Goal: Find specific page/section: Find specific page/section

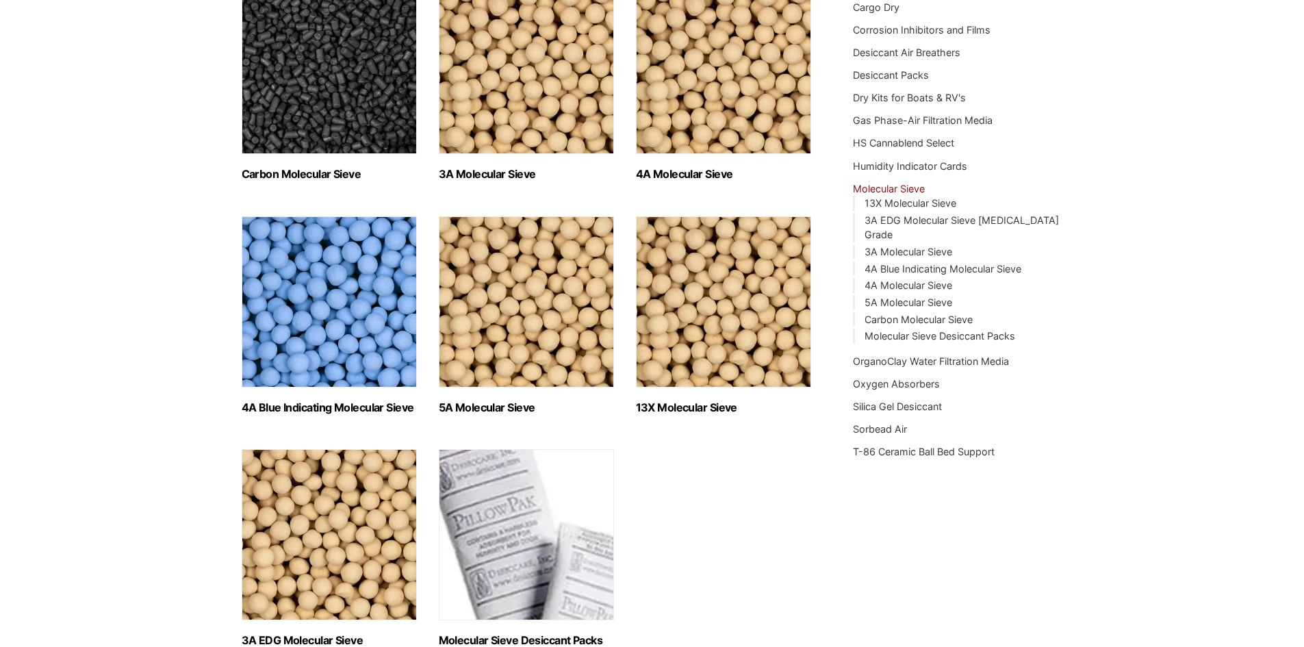
scroll to position [137, 0]
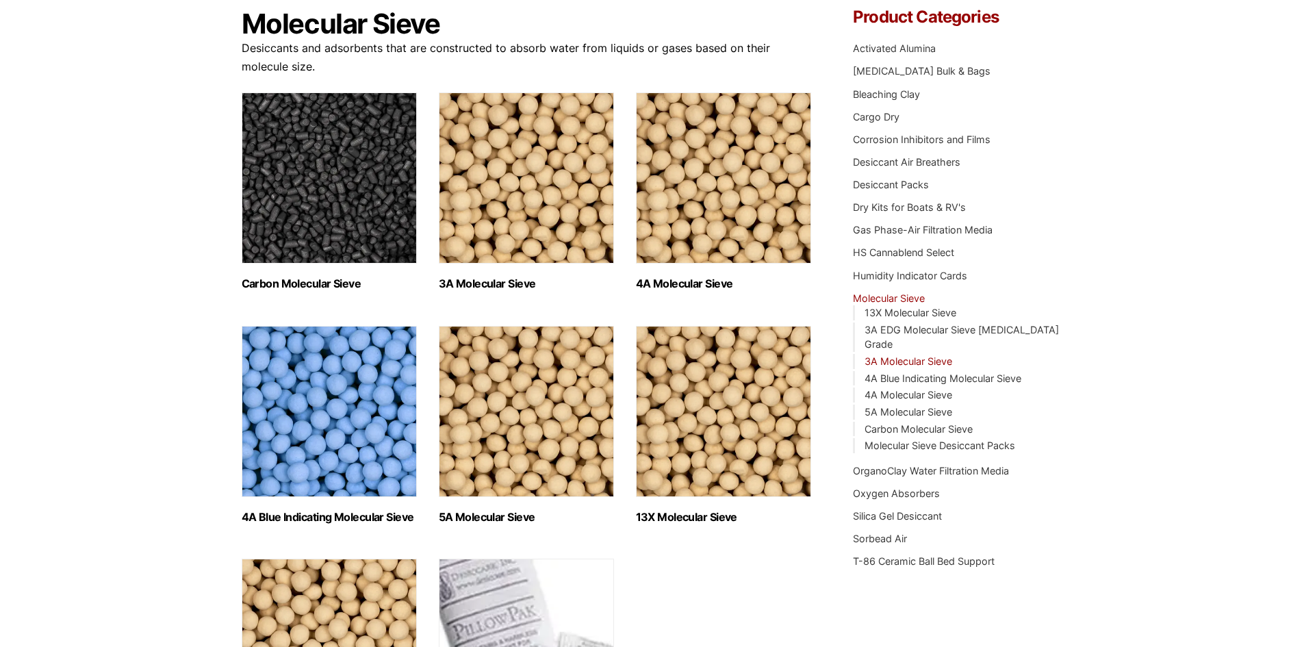
click at [920, 355] on link "3A Molecular Sieve" at bounding box center [909, 361] width 88 height 12
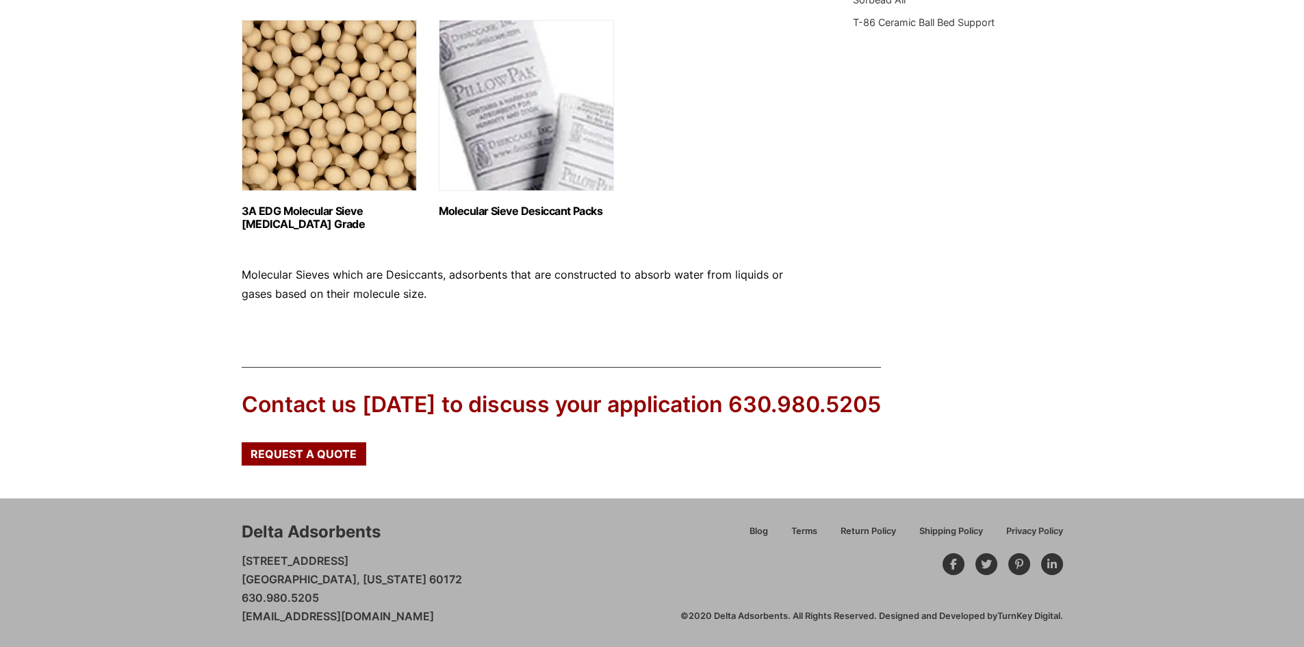
scroll to position [676, 0]
